Goal: Transaction & Acquisition: Book appointment/travel/reservation

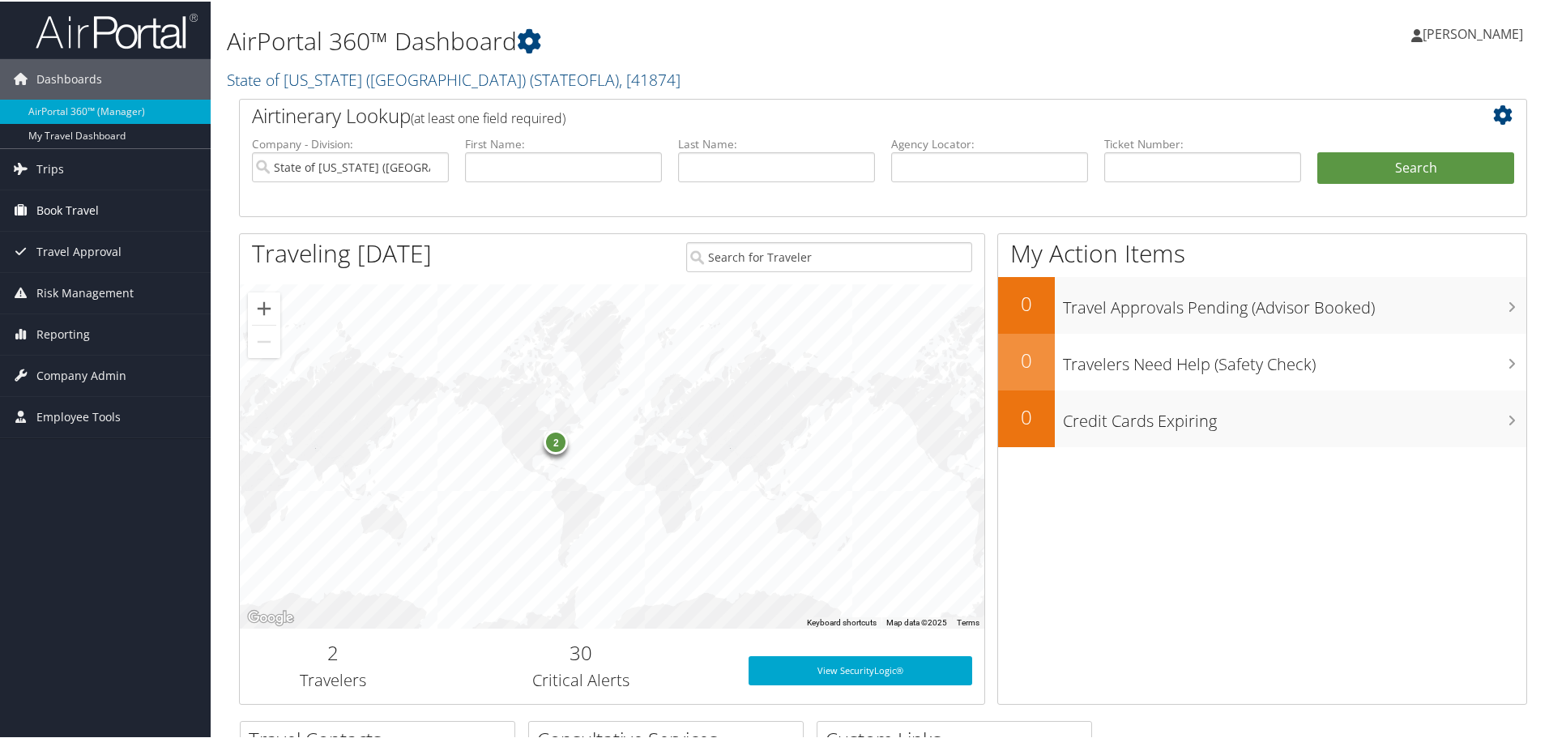
click at [57, 211] on span "Book Travel" at bounding box center [67, 209] width 62 height 40
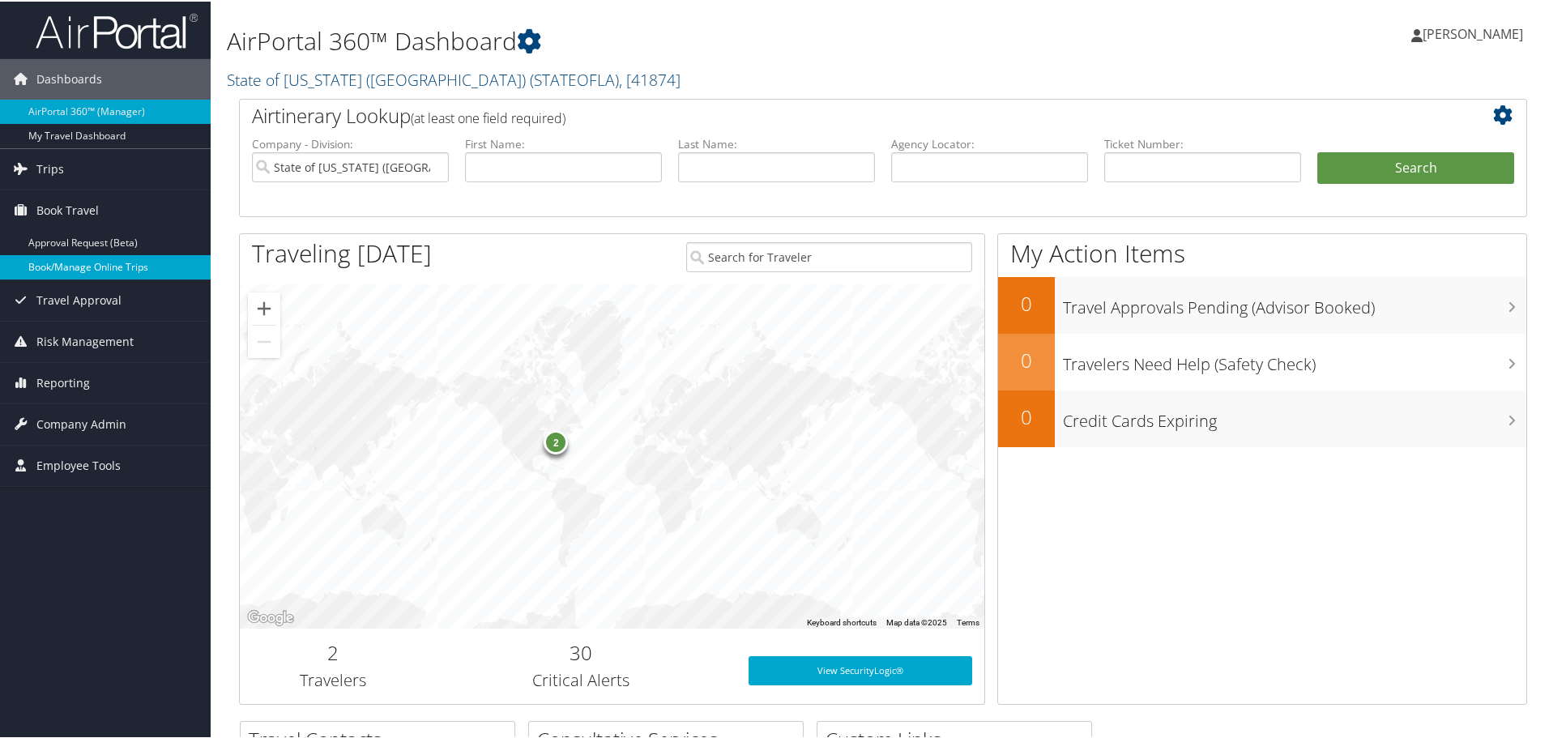
click at [62, 260] on link "Book/Manage Online Trips" at bounding box center [105, 266] width 211 height 24
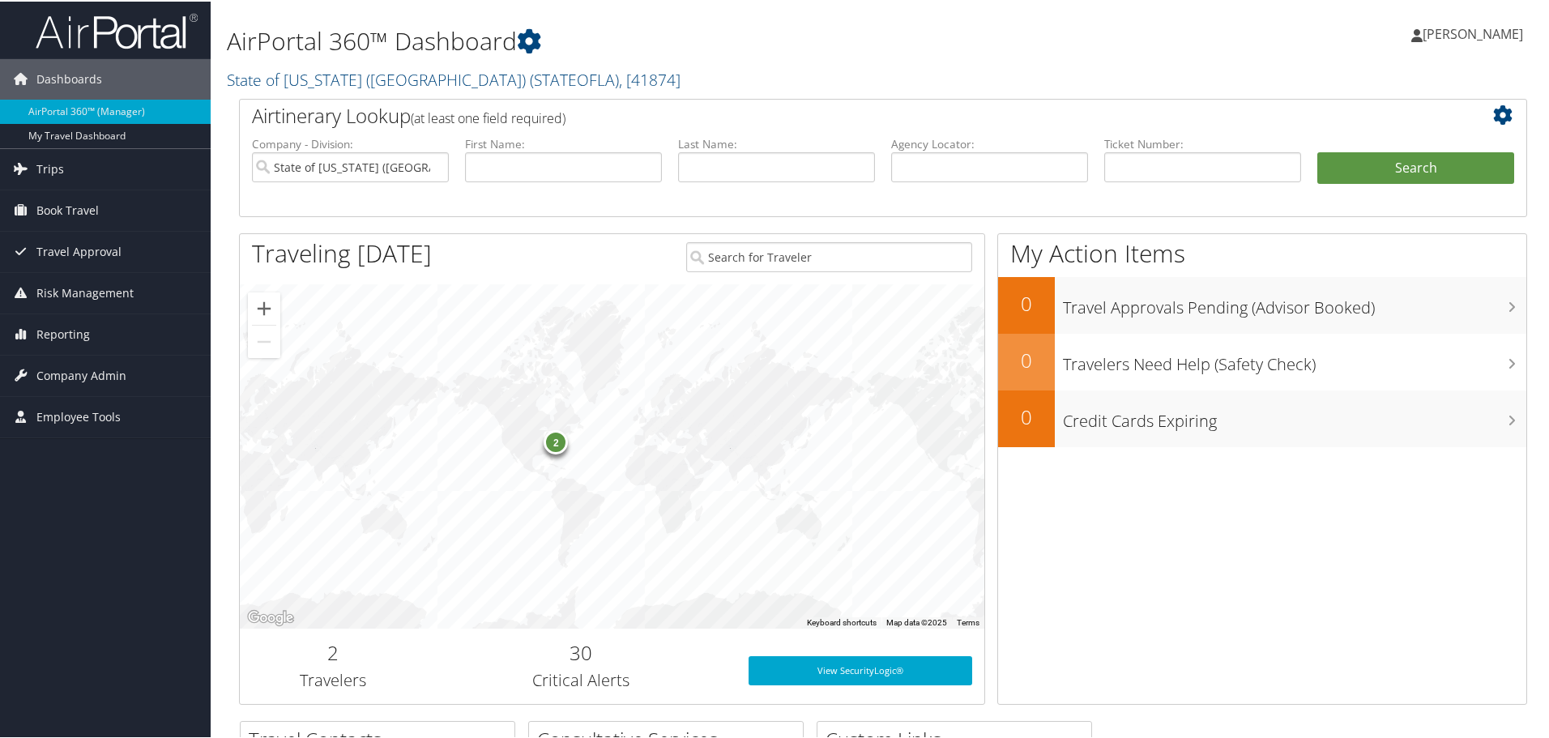
click at [1422, 32] on span "[PERSON_NAME]" at bounding box center [1472, 32] width 100 height 18
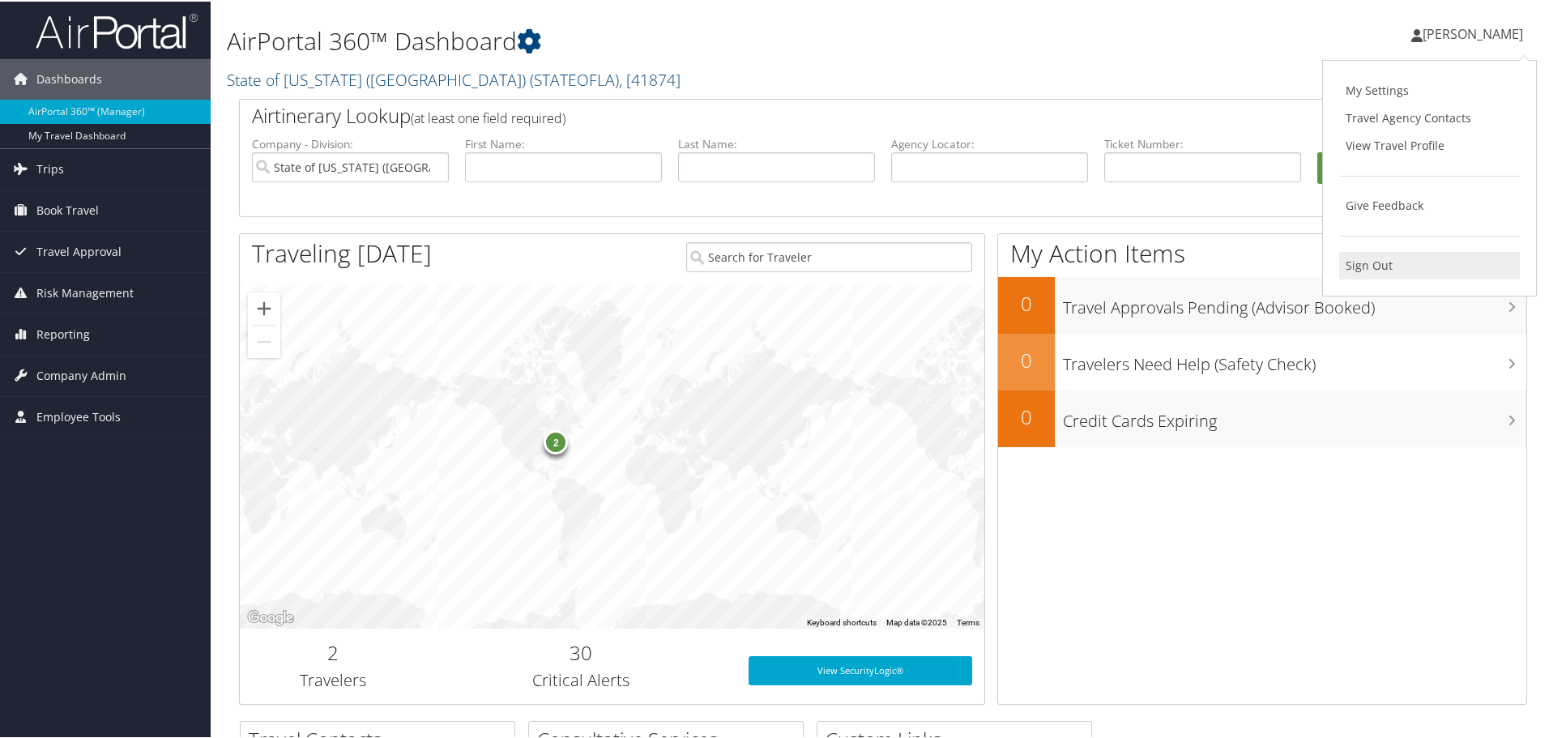
click at [1372, 267] on link "Sign Out" at bounding box center [1429, 264] width 181 height 28
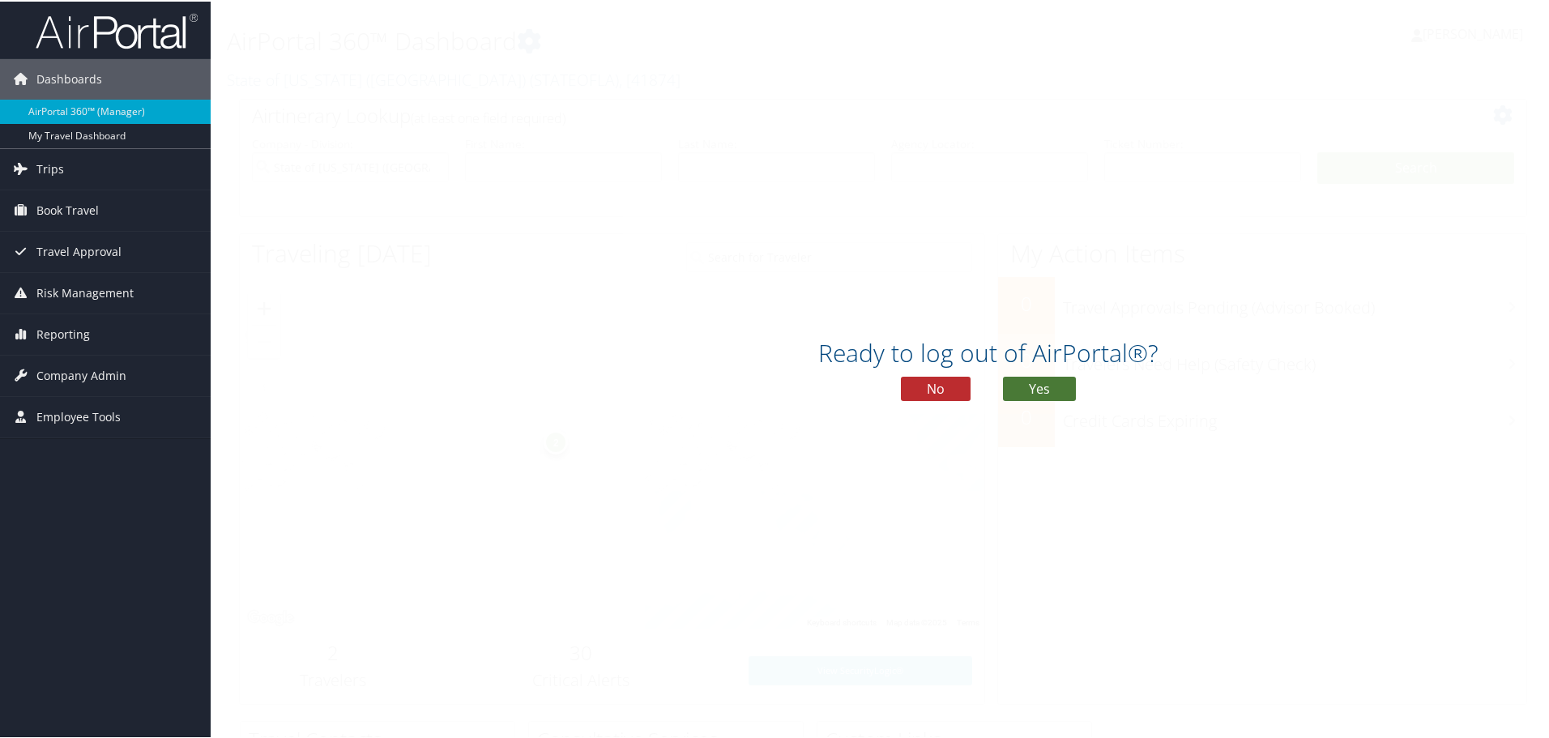
click at [1047, 389] on button "Yes" at bounding box center [1039, 387] width 73 height 24
